Goal: Find specific page/section: Find specific page/section

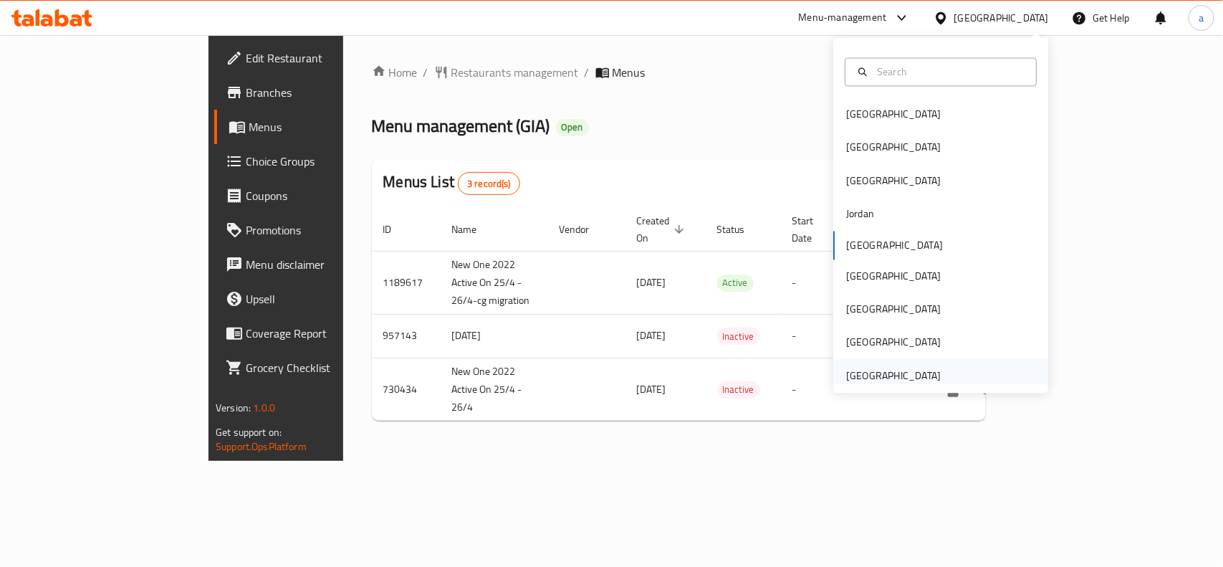
click at [926, 383] on div "[GEOGRAPHIC_DATA]" at bounding box center [894, 375] width 118 height 33
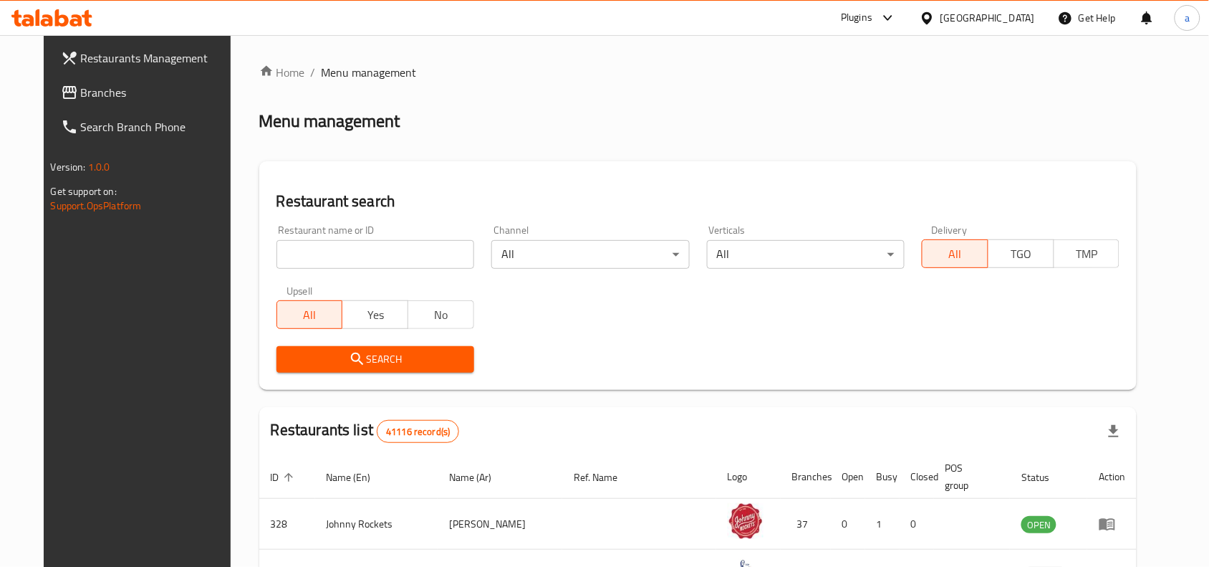
click at [109, 106] on link "Branches" at bounding box center [147, 92] width 196 height 34
